Goal: Find specific page/section: Find specific page/section

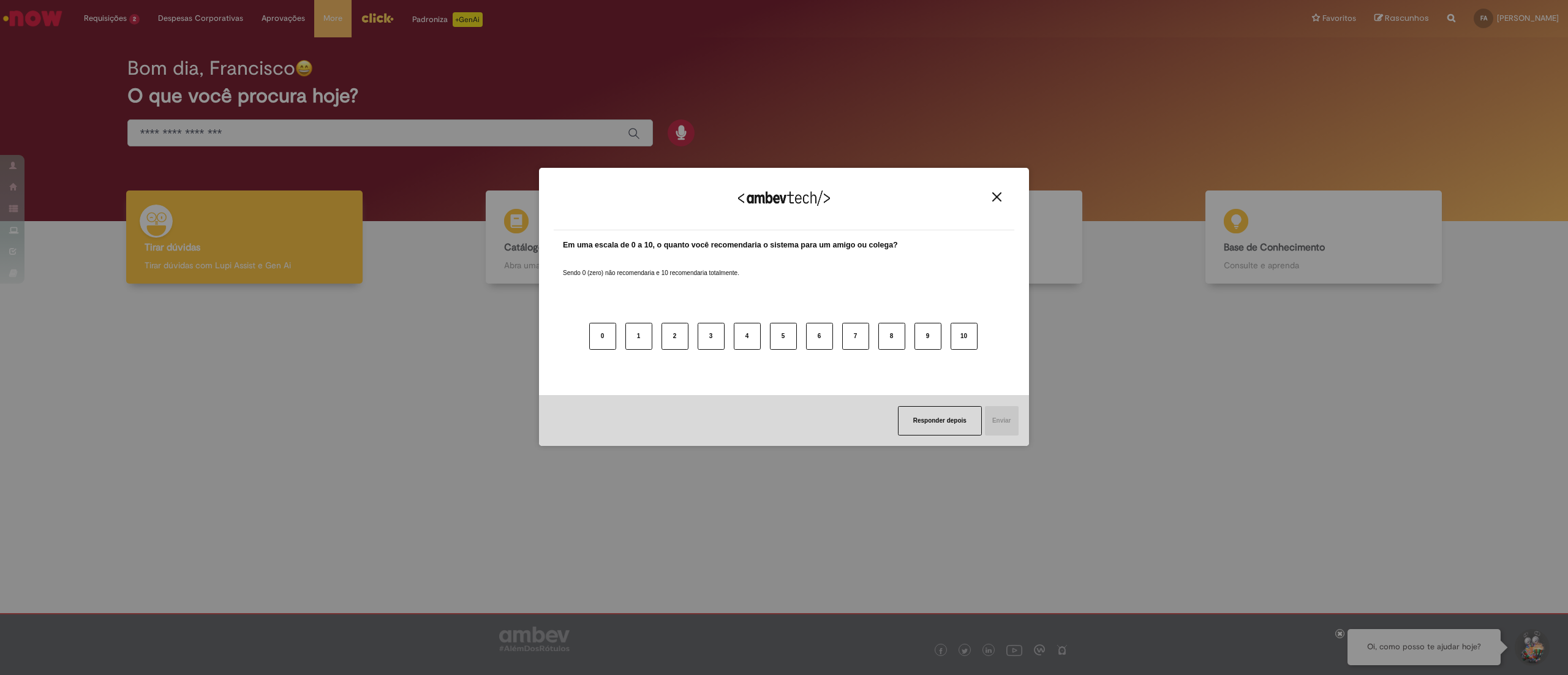
click at [997, 201] on img "Close" at bounding box center [997, 197] width 9 height 9
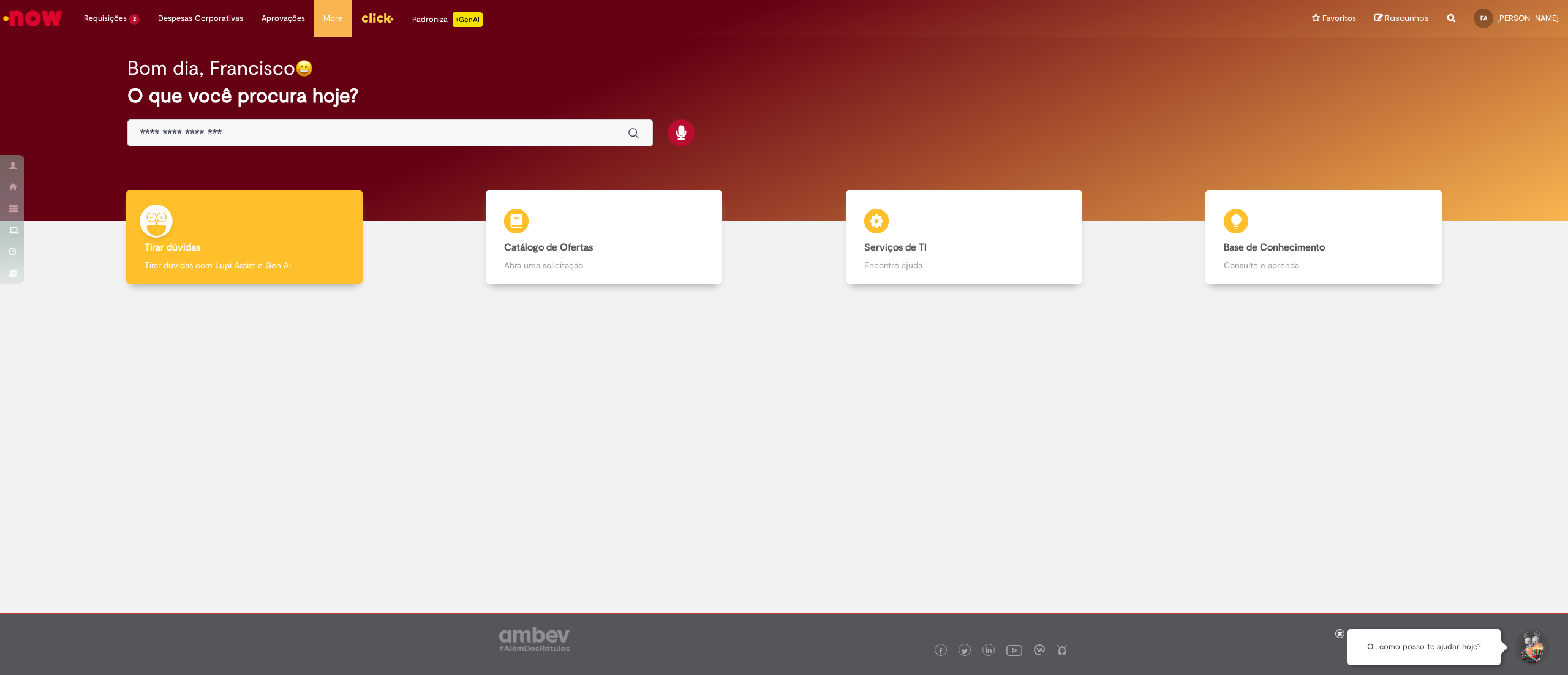
click at [371, 17] on img "Menu Cabeçalho" at bounding box center [377, 17] width 33 height 18
click at [385, 24] on img "Menu Cabeçalho" at bounding box center [377, 17] width 33 height 18
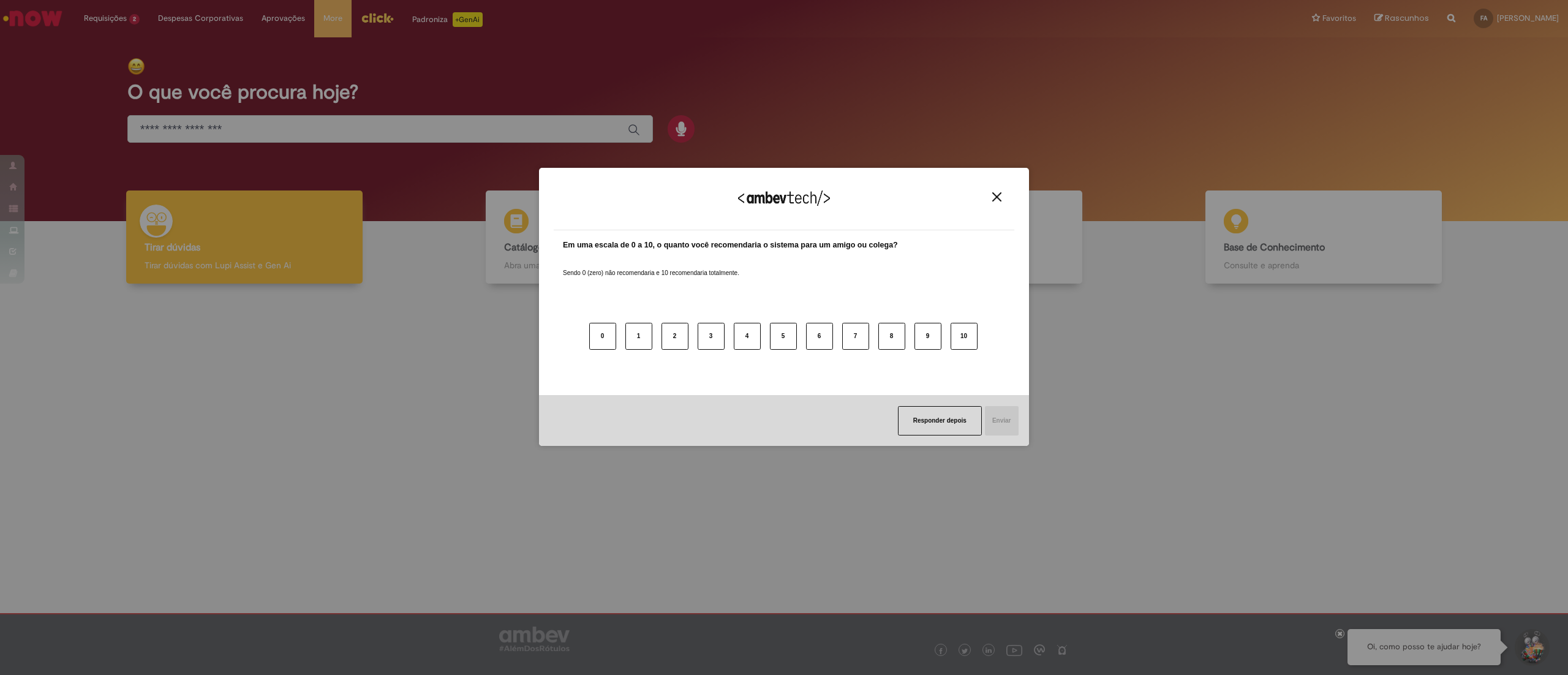
click at [377, 29] on div "Agradecemos seu feedback! Em uma escala de 0 a 10, o quanto você recomendaria o…" at bounding box center [784, 338] width 1568 height 675
click at [373, 20] on div "Agradecemos seu feedback! Em uma escala de 0 a 10, o quanto você recomendaria o…" at bounding box center [784, 338] width 1568 height 675
click at [998, 200] on img "Close" at bounding box center [997, 197] width 9 height 9
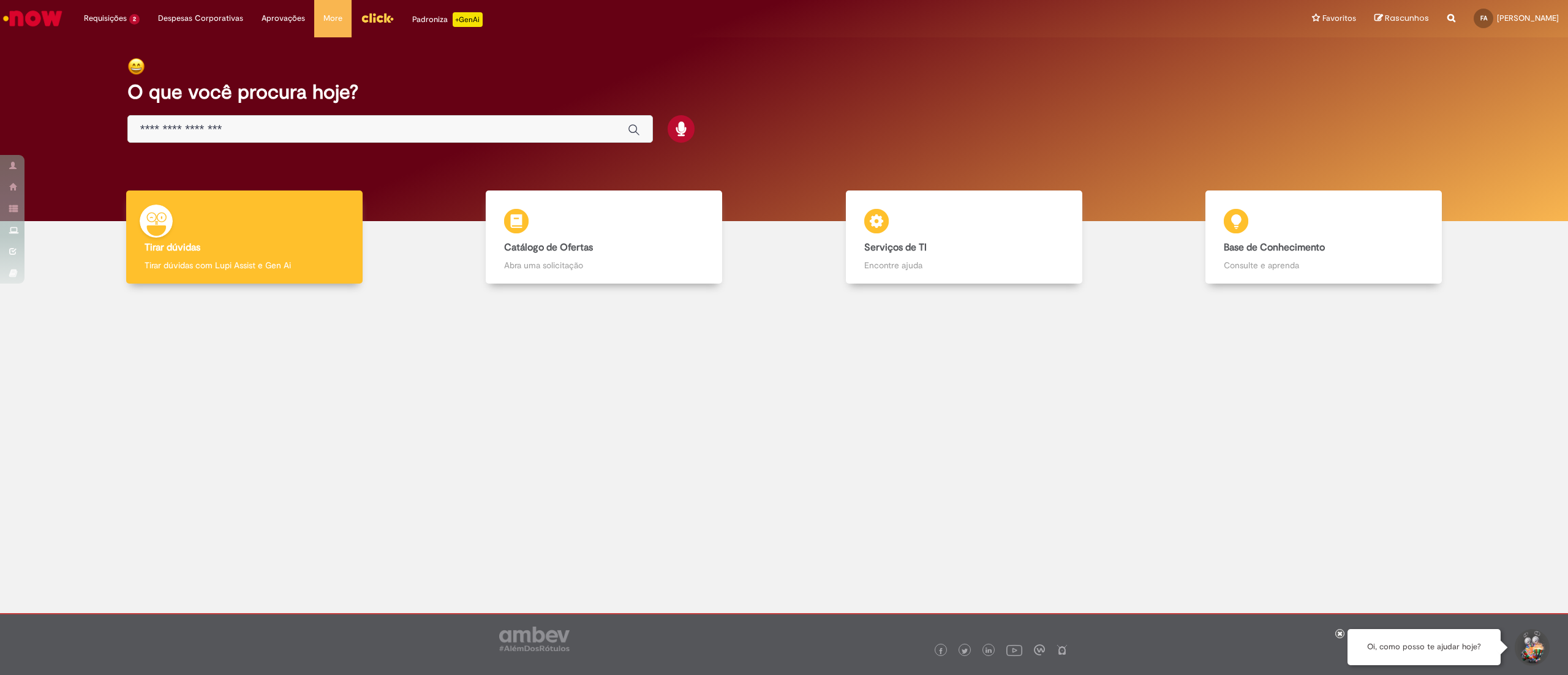
click at [370, 23] on img "Menu Cabeçalho" at bounding box center [377, 17] width 33 height 18
